Goal: Task Accomplishment & Management: Use online tool/utility

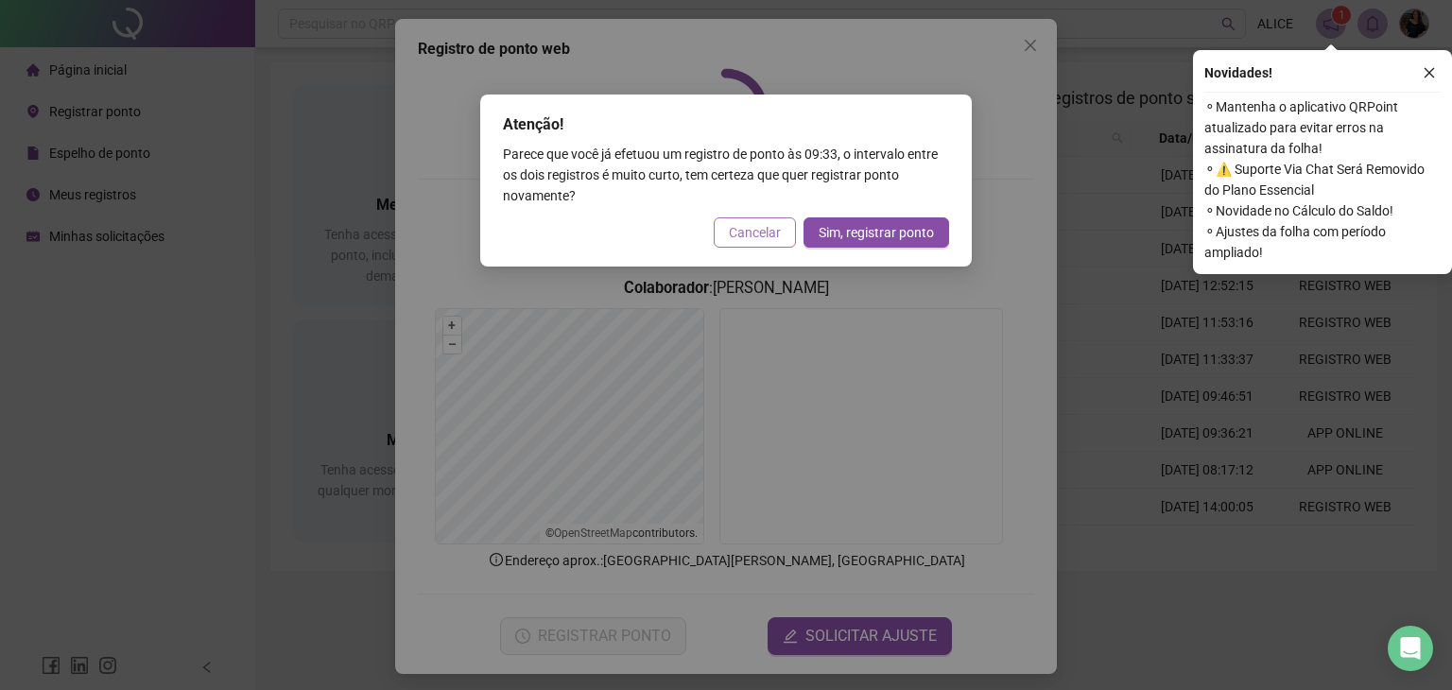
click at [765, 235] on span "Cancelar" at bounding box center [755, 232] width 52 height 21
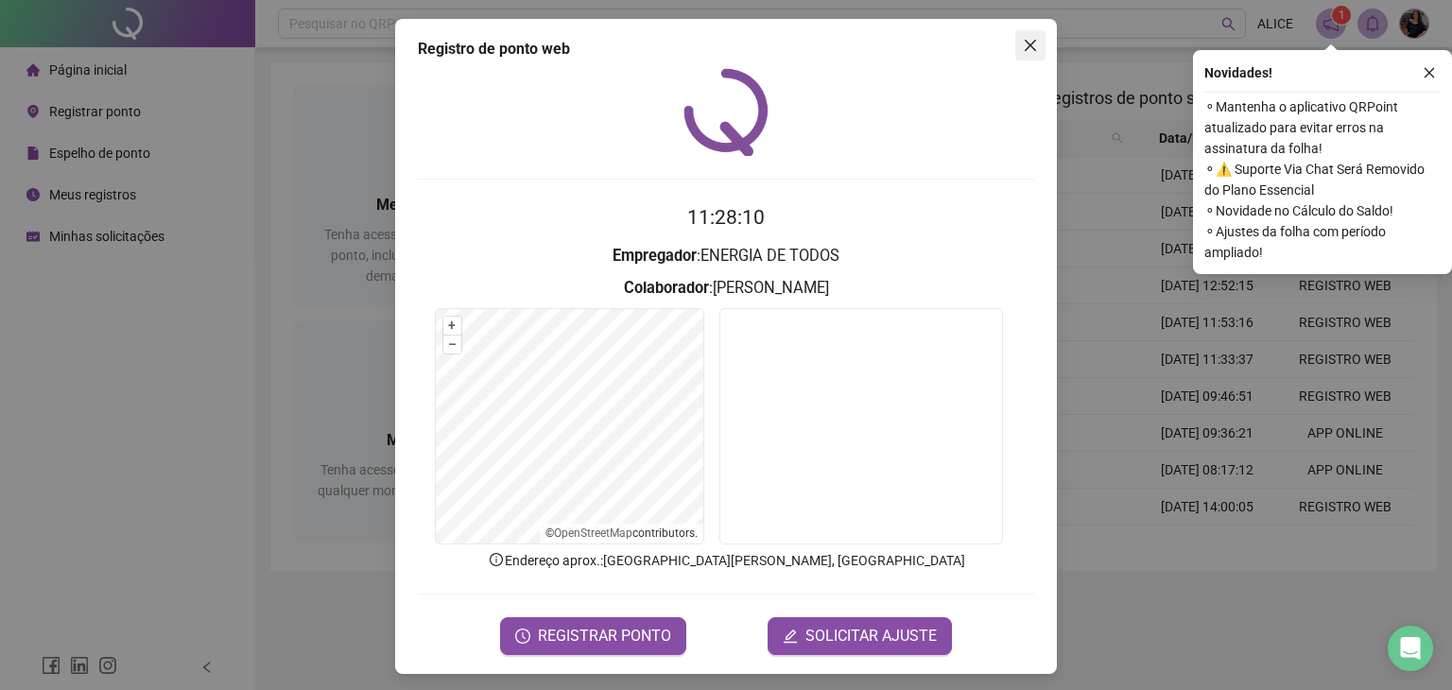
drag, startPoint x: 1023, startPoint y: 43, endPoint x: 1257, endPoint y: 43, distance: 234.4
click at [1025, 43] on icon "close" at bounding box center [1030, 45] width 15 height 15
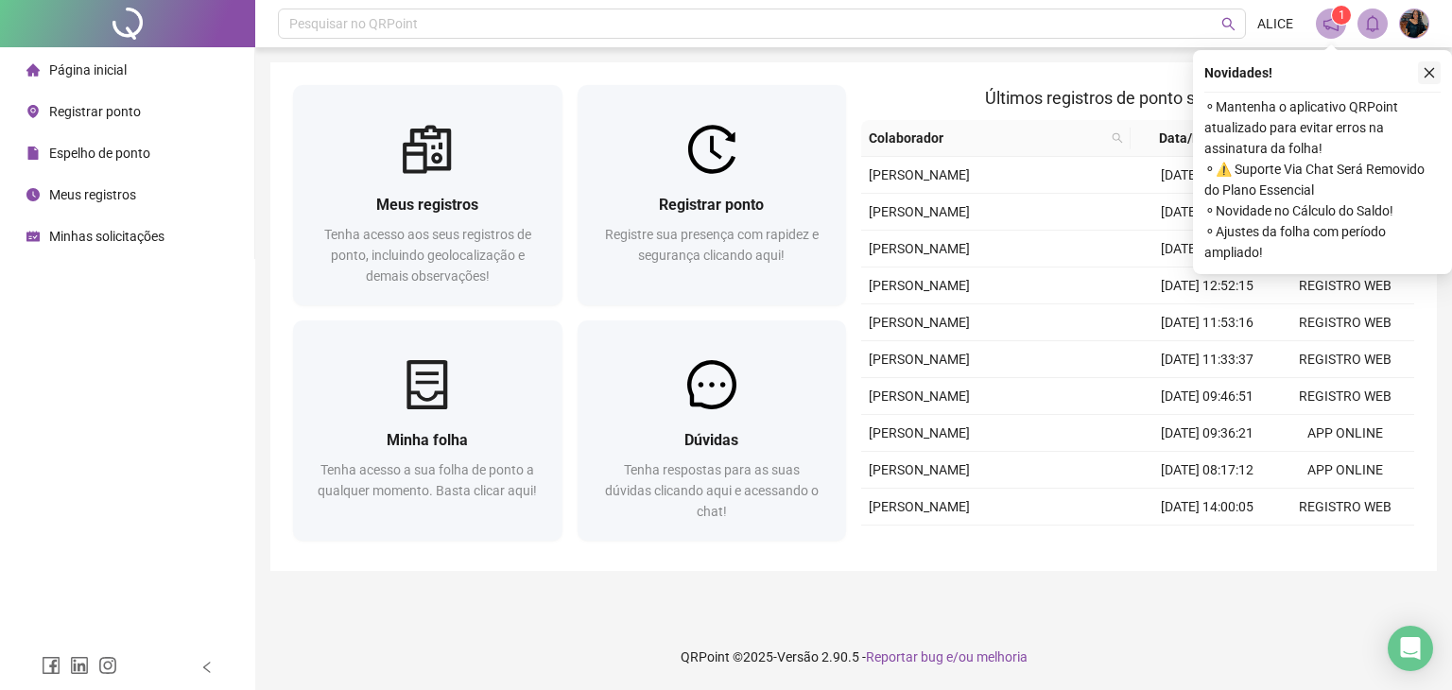
click at [1419, 65] on button "button" at bounding box center [1429, 72] width 23 height 23
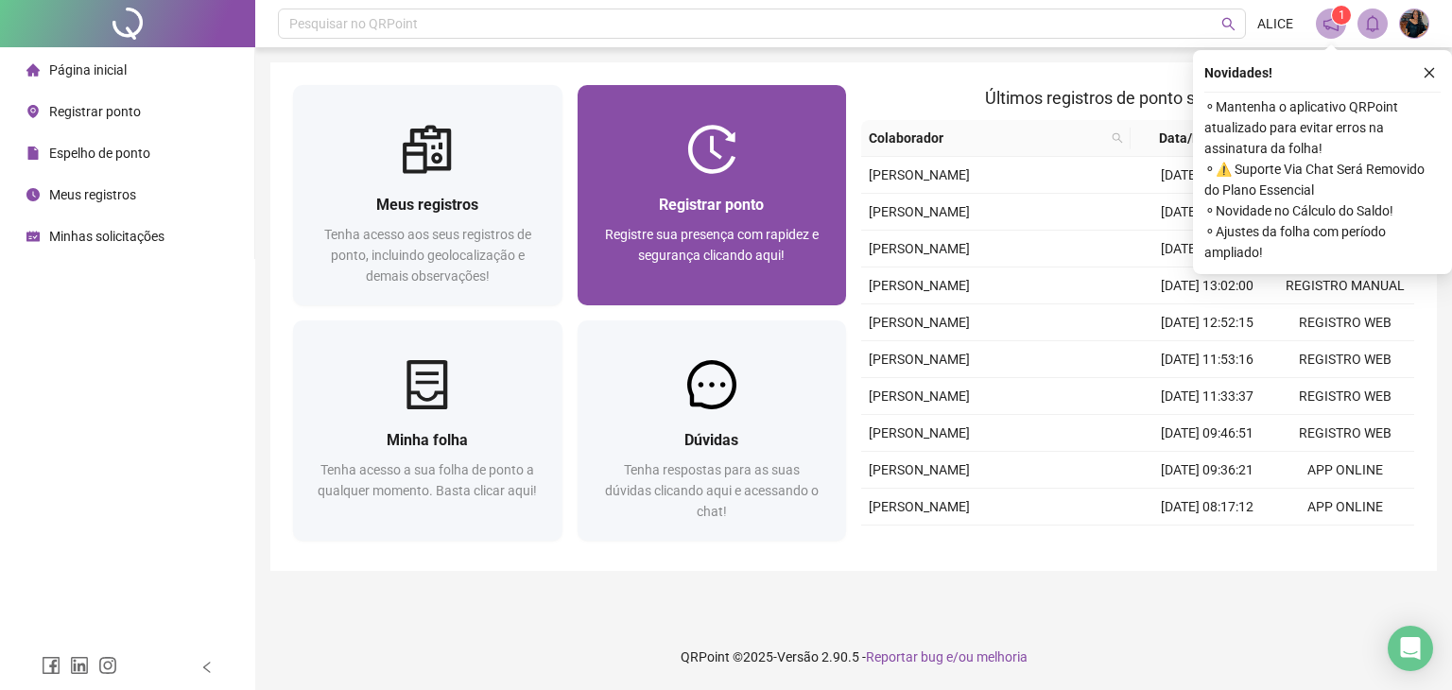
click at [727, 199] on span "Registrar ponto" at bounding box center [711, 205] width 105 height 18
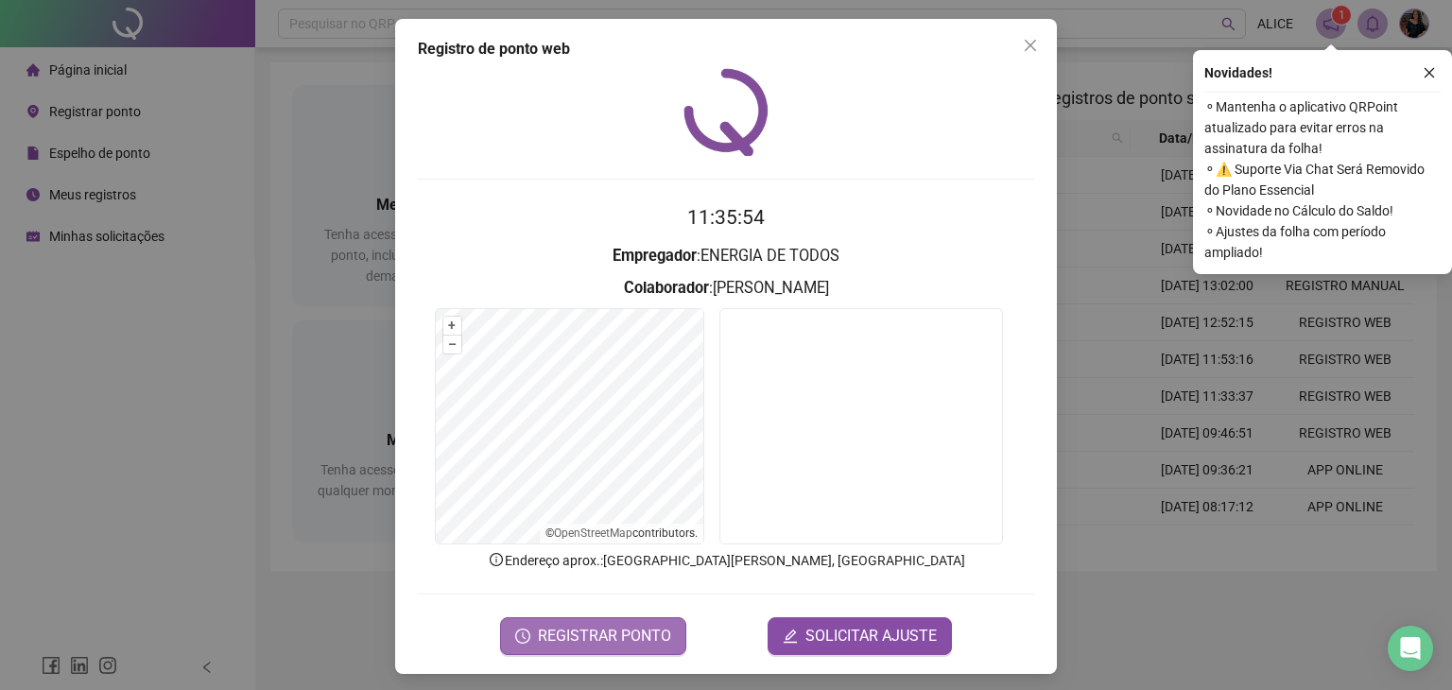
click at [590, 636] on span "REGISTRAR PONTO" at bounding box center [604, 636] width 133 height 23
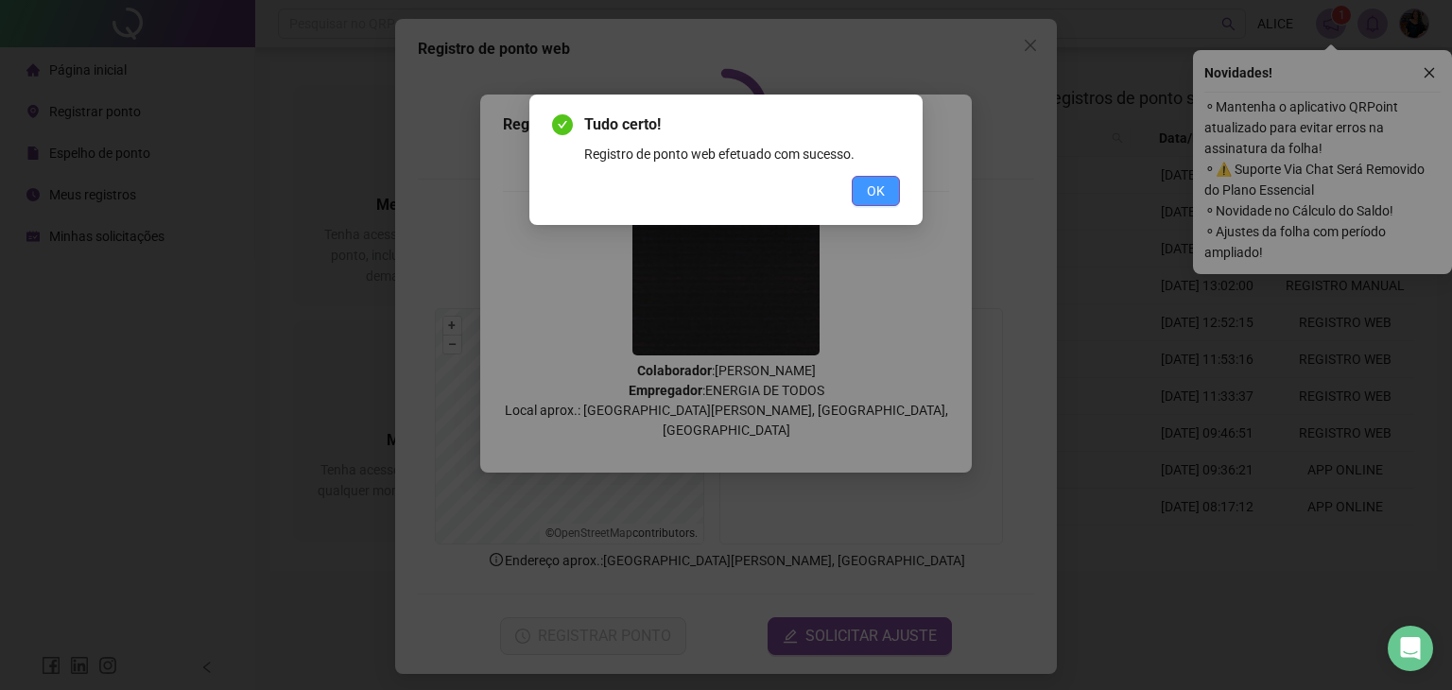
drag, startPoint x: 886, startPoint y: 182, endPoint x: 862, endPoint y: 216, distance: 42.2
click at [887, 182] on button "OK" at bounding box center [876, 191] width 48 height 30
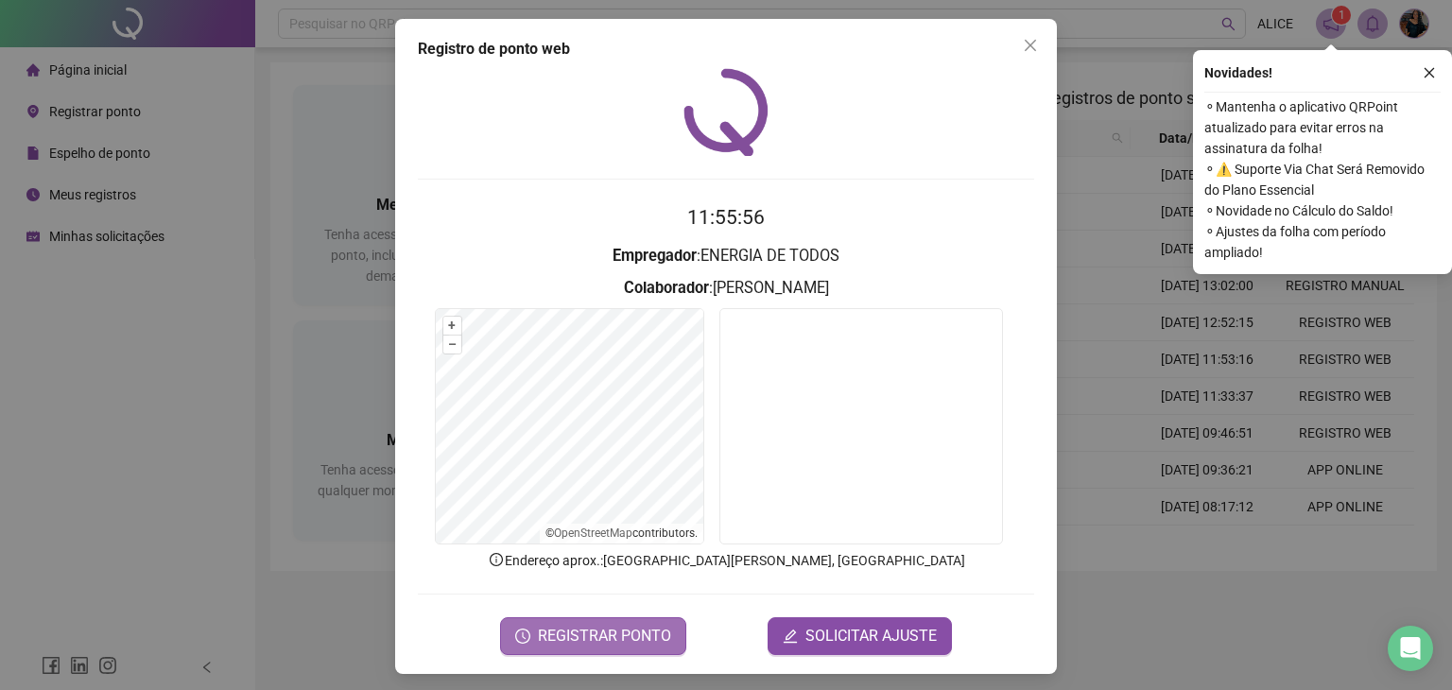
click at [584, 627] on span "REGISTRAR PONTO" at bounding box center [604, 636] width 133 height 23
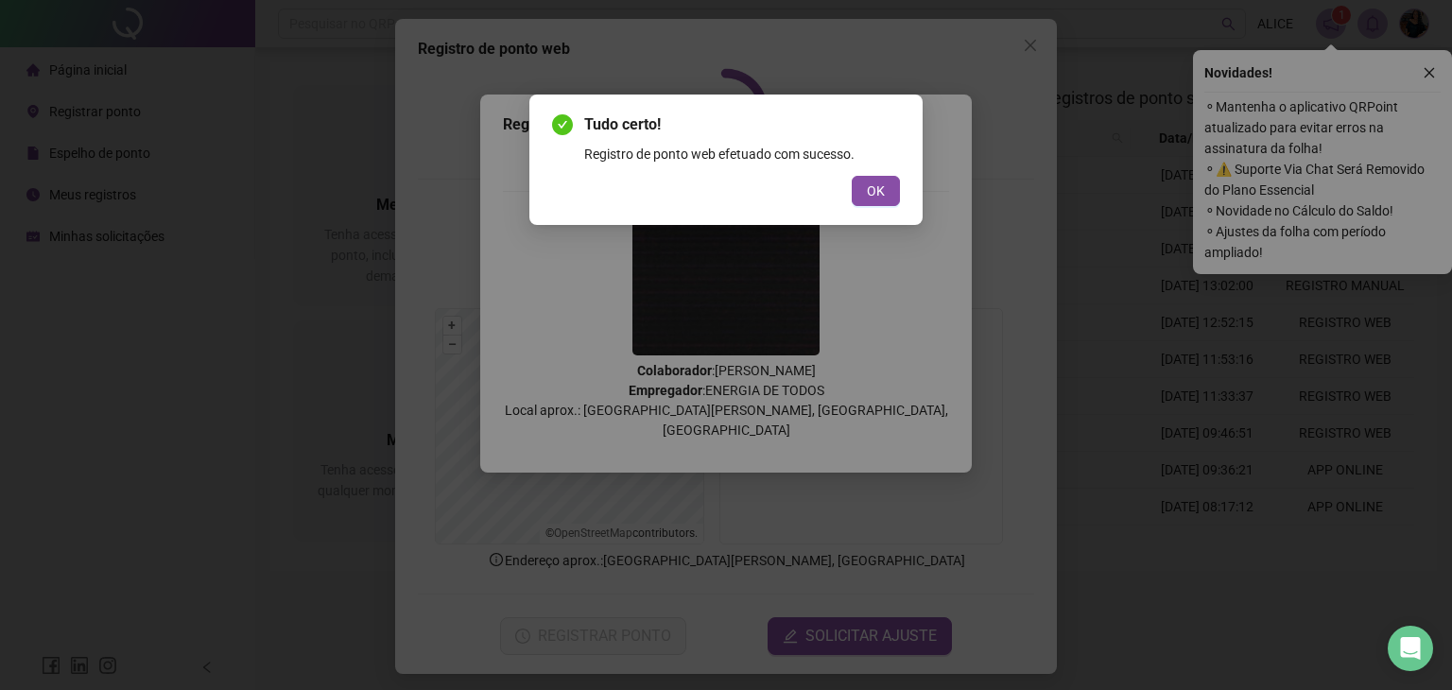
click at [977, 258] on div "Tudo certo! Registro de ponto web efetuado com sucesso. OK" at bounding box center [726, 345] width 1452 height 690
click at [873, 191] on span "OK" at bounding box center [876, 191] width 18 height 21
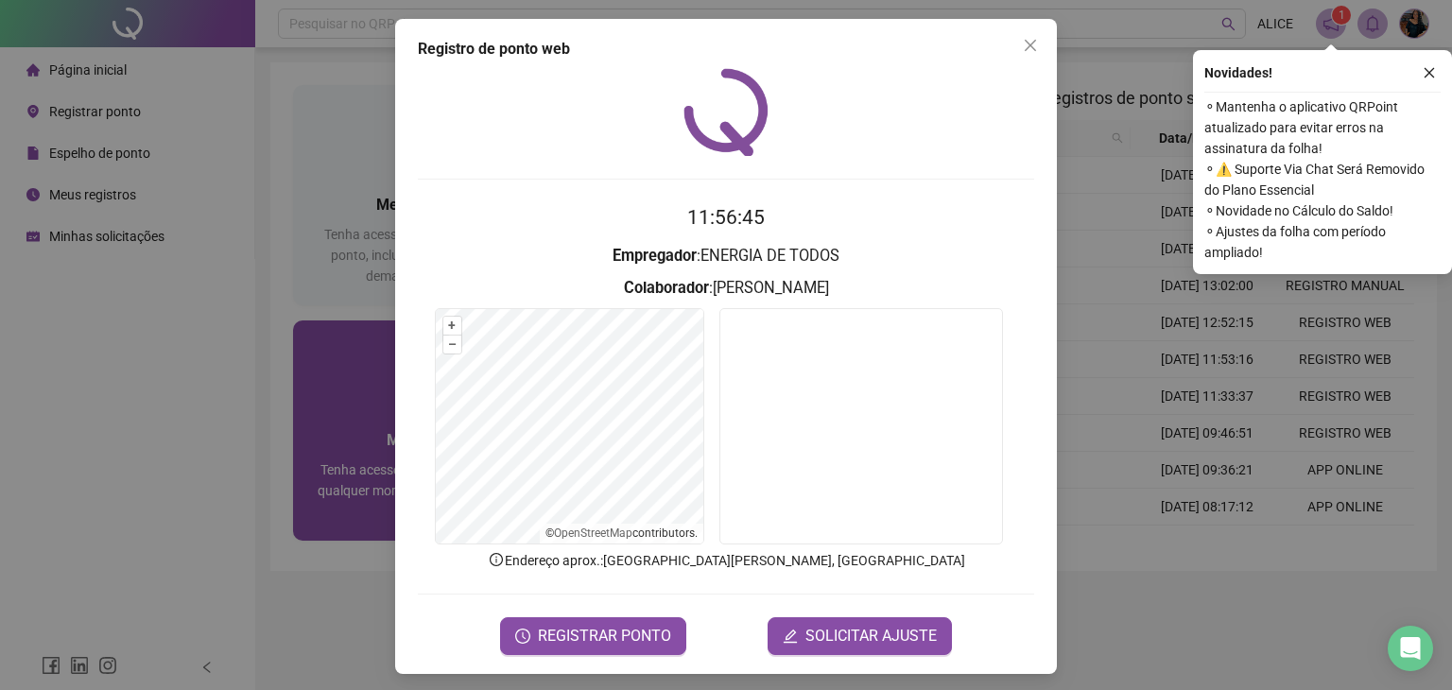
click at [329, 334] on div "Registro de ponto web 11:56:45 Empregador : ENERGIA DE TODOS Colaborador : [PER…" at bounding box center [726, 345] width 1452 height 690
